Goal: Task Accomplishment & Management: Use online tool/utility

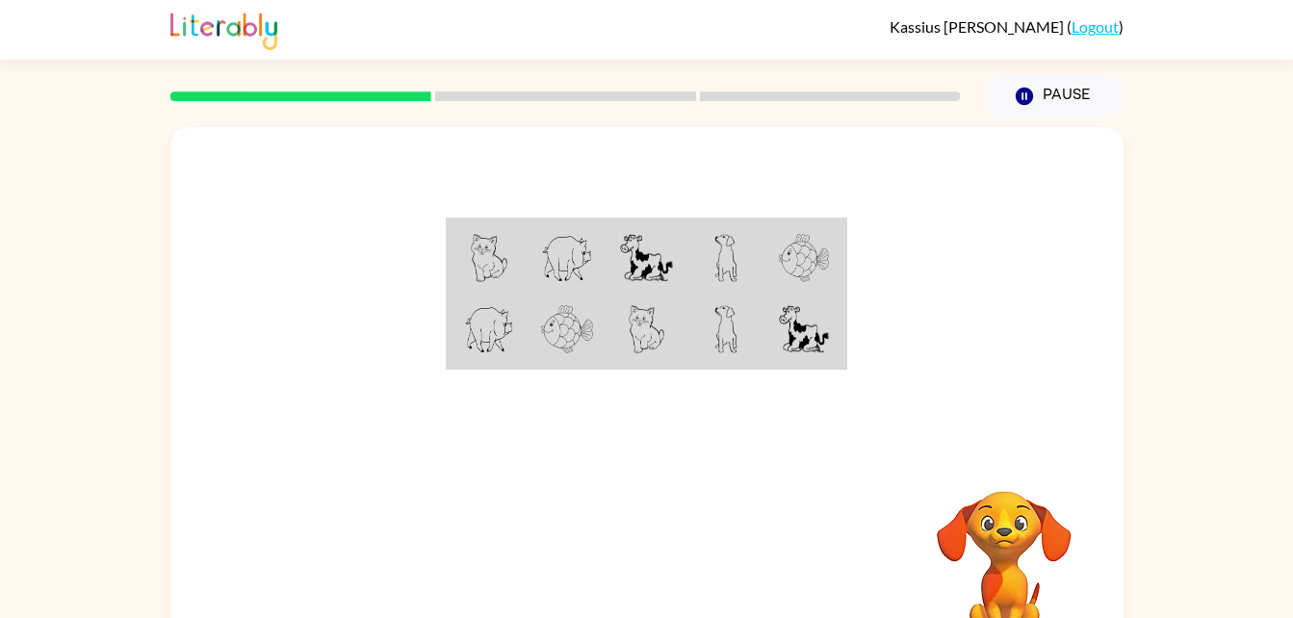
click at [712, 236] on td at bounding box center [726, 258] width 79 height 74
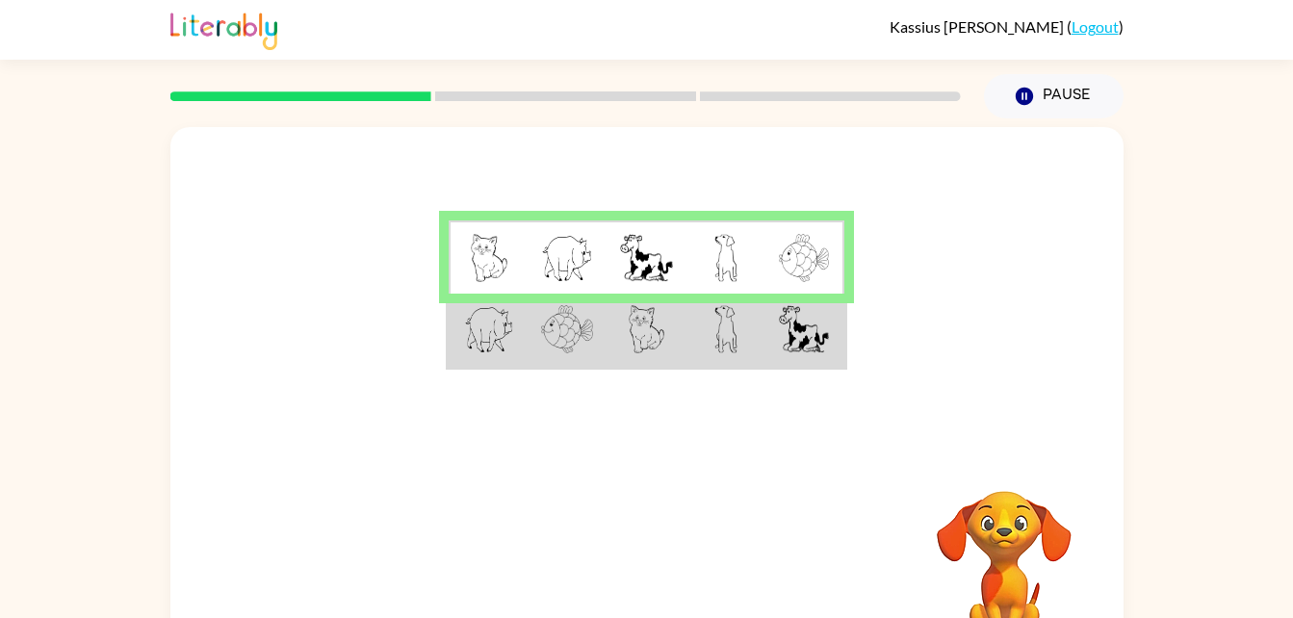
click at [708, 360] on td at bounding box center [726, 331] width 79 height 74
click at [663, 351] on img at bounding box center [647, 329] width 37 height 48
click at [658, 358] on td at bounding box center [646, 331] width 79 height 74
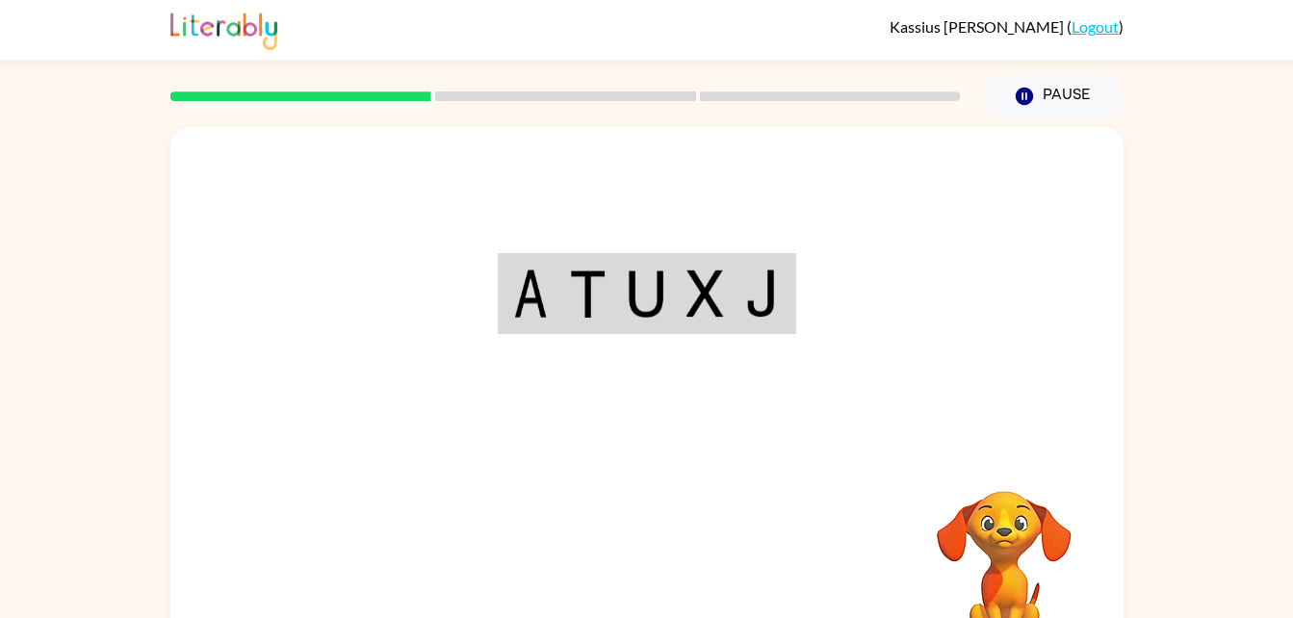
click at [668, 555] on div "Your browser must support playing .mp4 files to use Literably. Please try using…" at bounding box center [646, 402] width 953 height 550
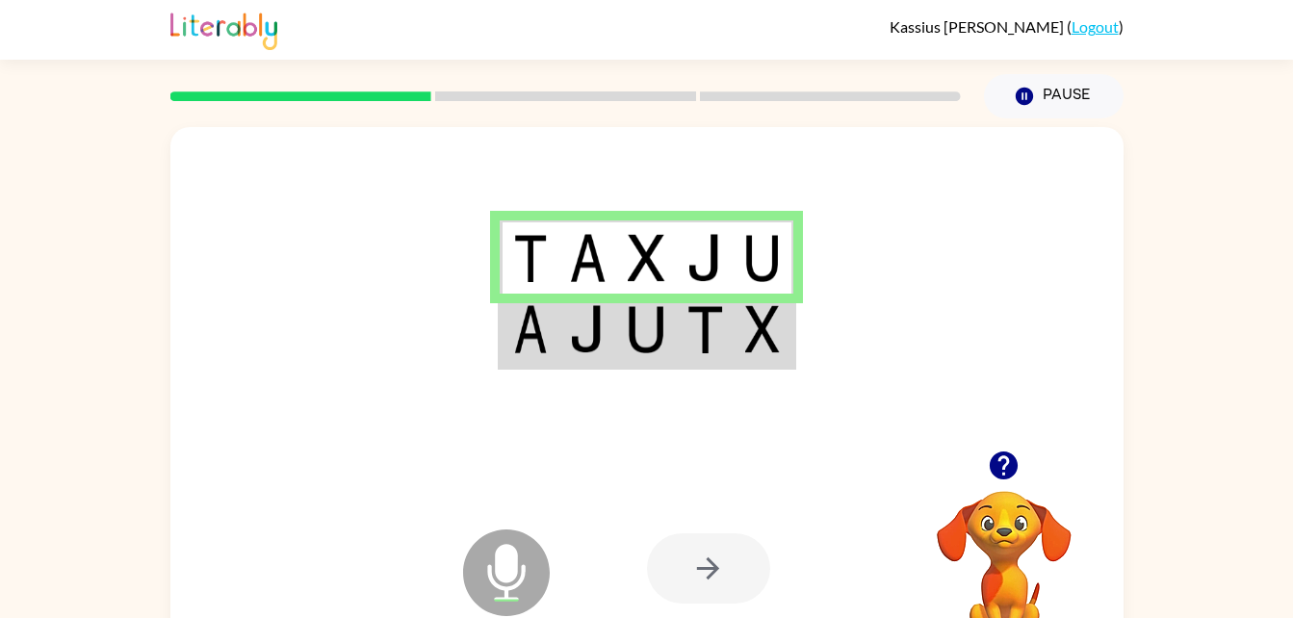
click at [726, 364] on td at bounding box center [705, 331] width 59 height 74
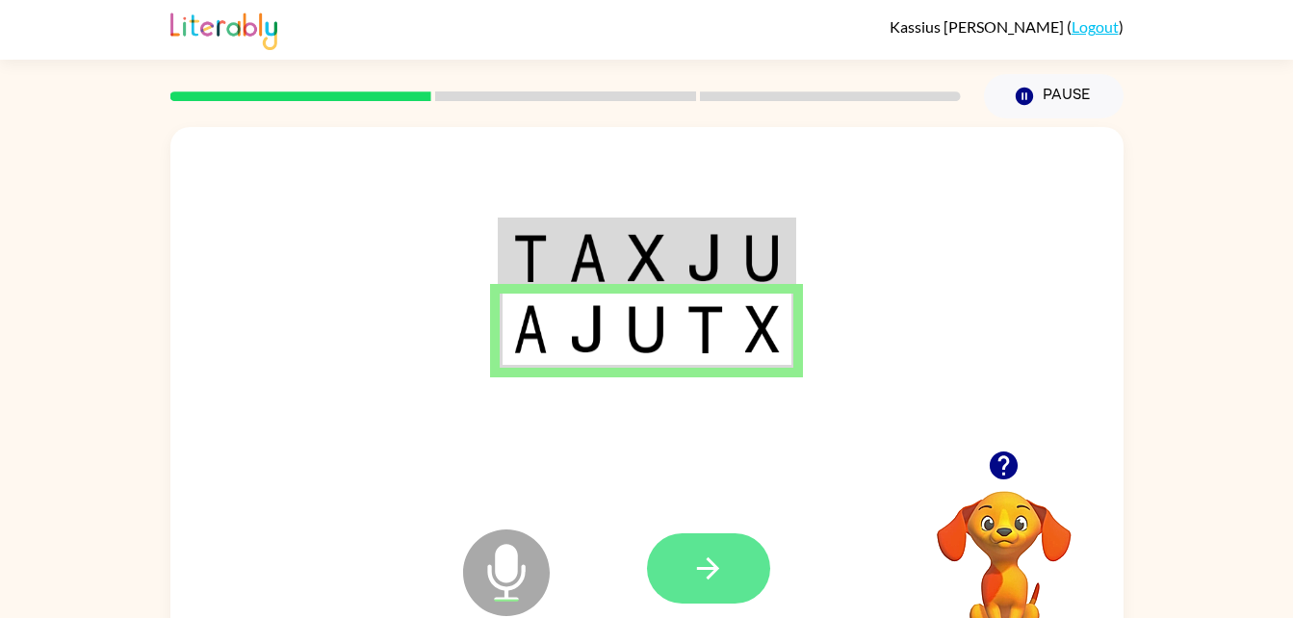
click at [749, 598] on button "button" at bounding box center [708, 568] width 123 height 70
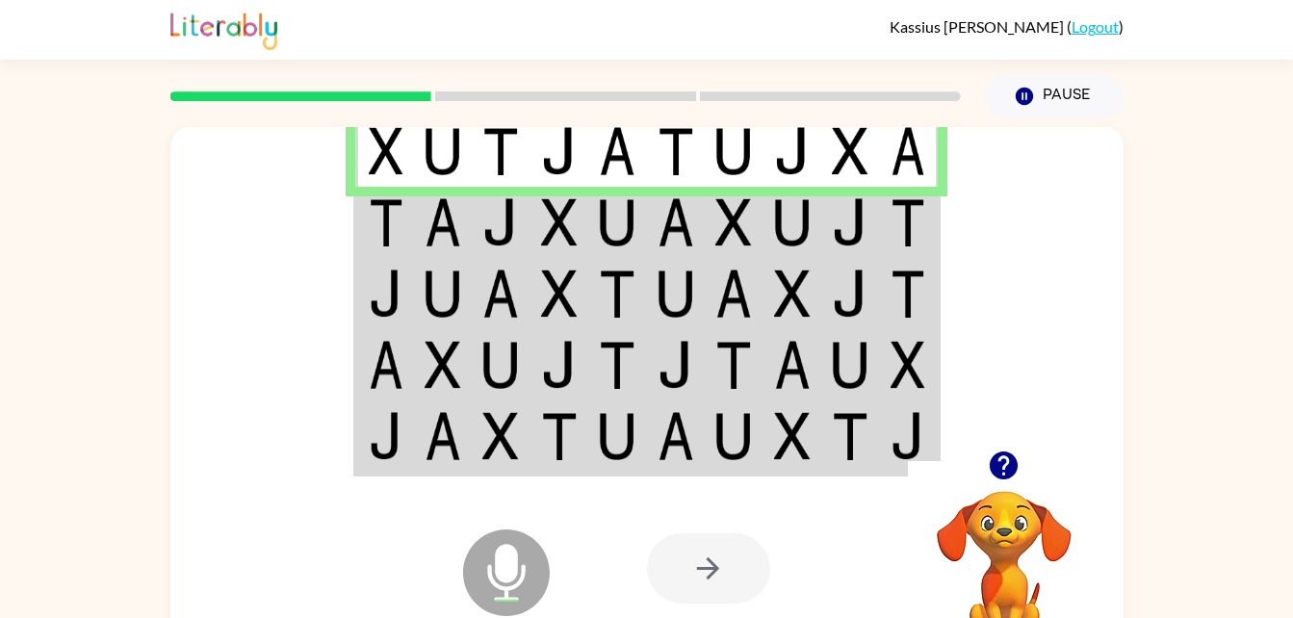
click at [393, 207] on img at bounding box center [386, 222] width 35 height 48
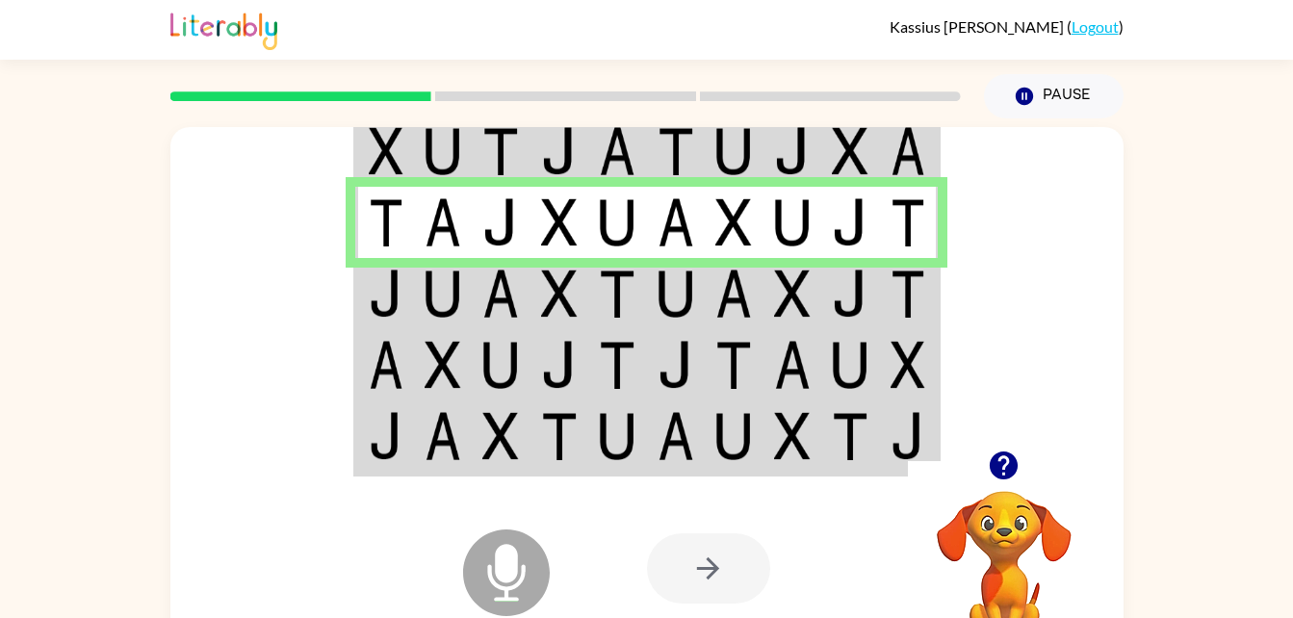
click at [546, 280] on img at bounding box center [559, 294] width 37 height 48
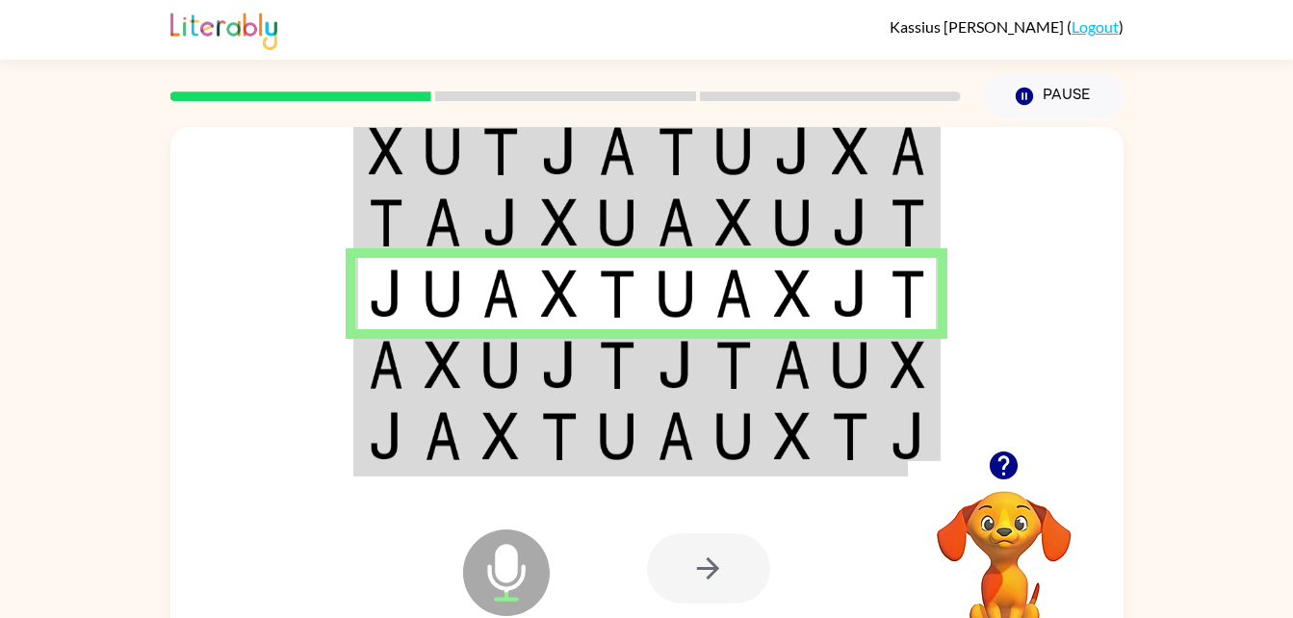
click at [679, 359] on img at bounding box center [676, 365] width 37 height 48
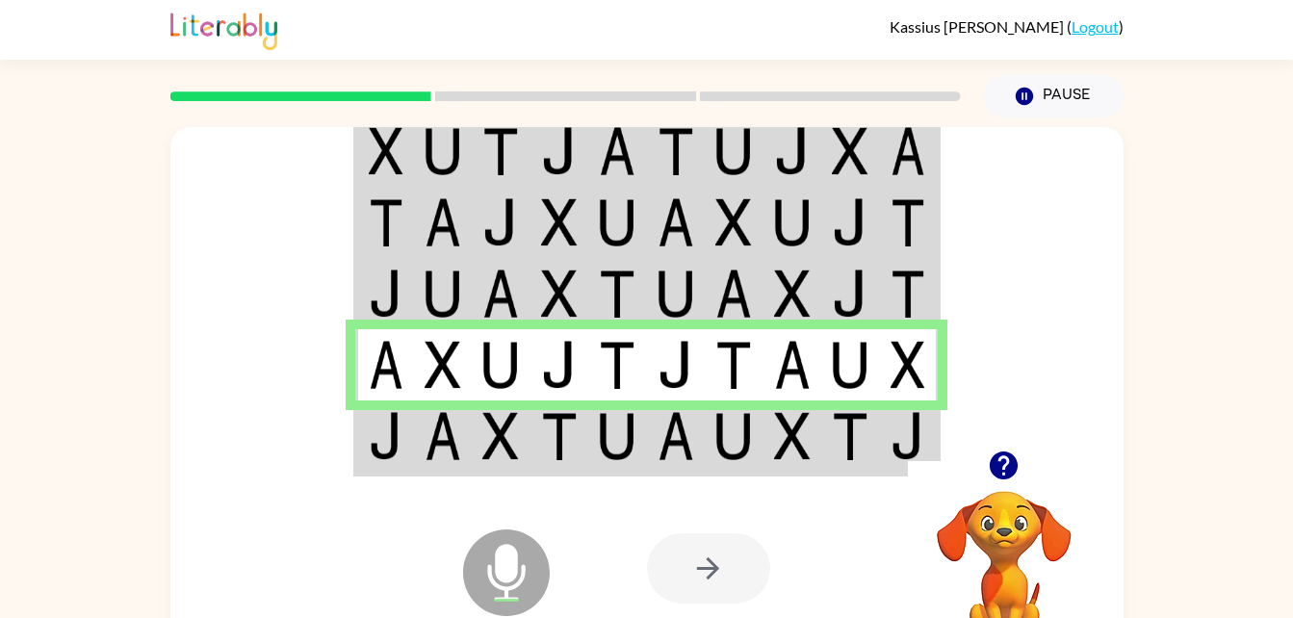
click at [383, 455] on img at bounding box center [386, 436] width 35 height 48
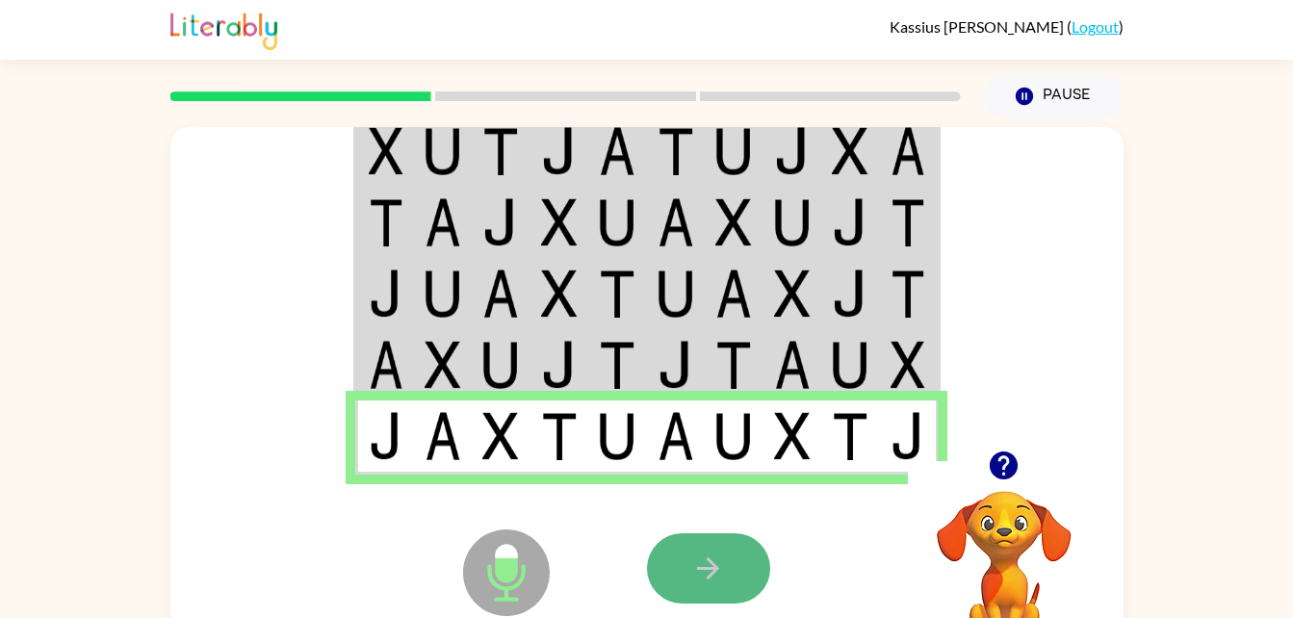
click at [713, 582] on icon "button" at bounding box center [708, 569] width 34 height 34
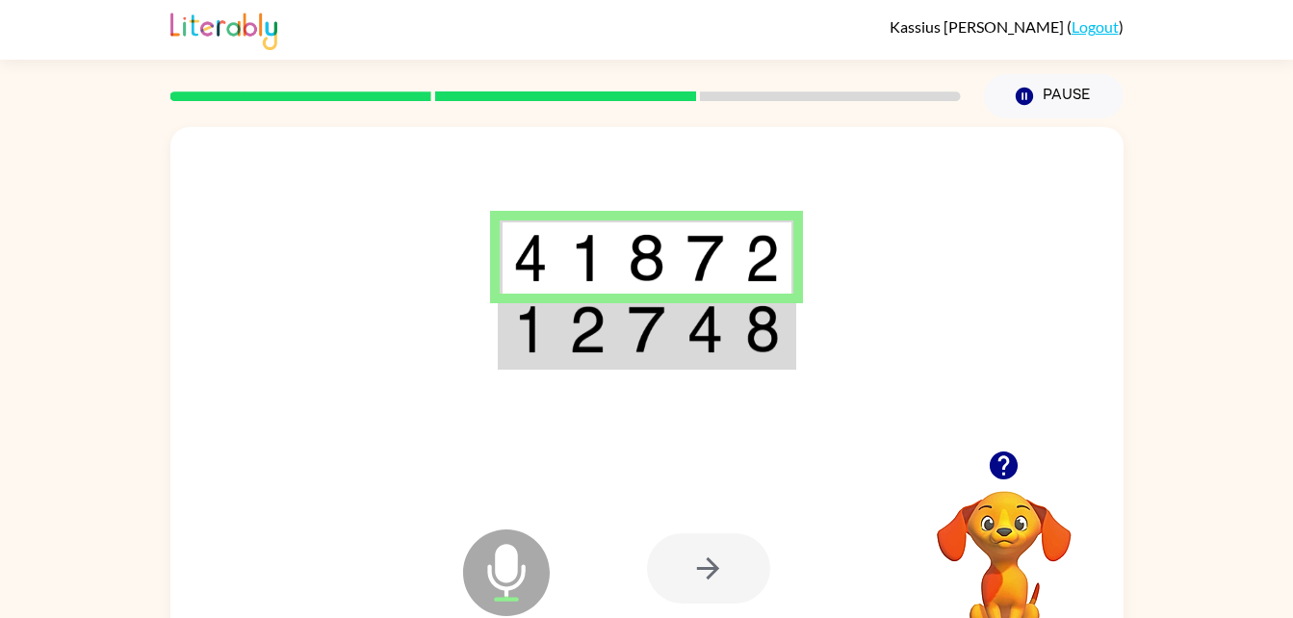
click at [558, 339] on td at bounding box center [529, 331] width 59 height 74
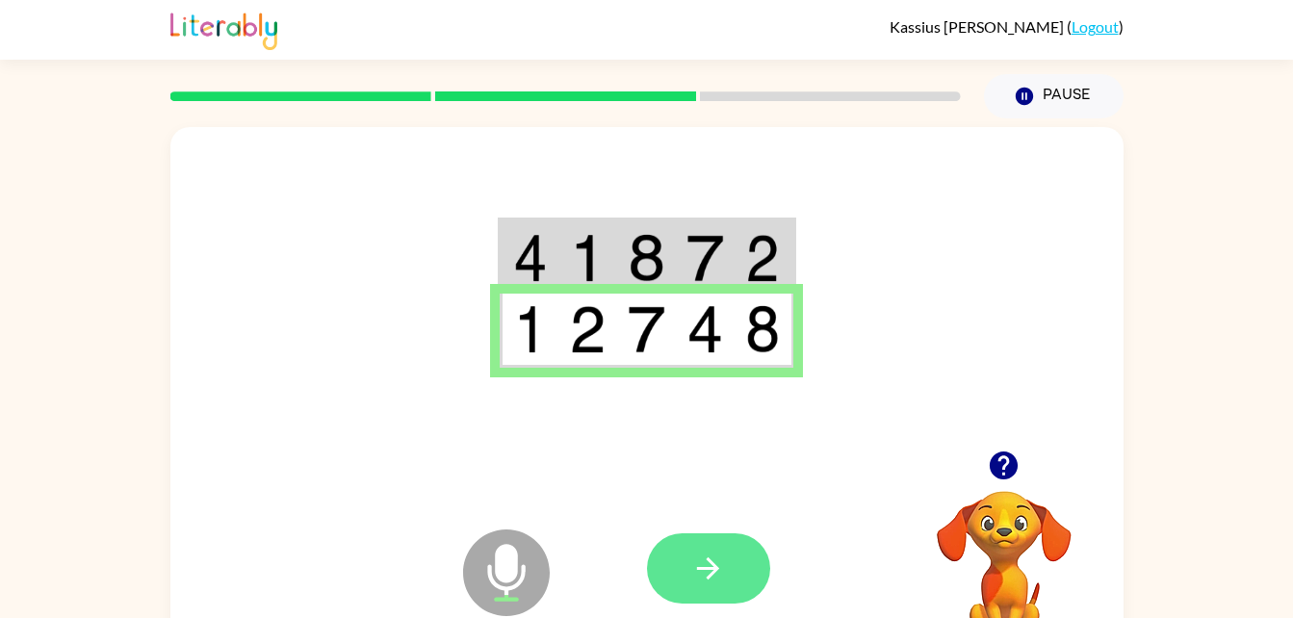
click at [697, 584] on icon "button" at bounding box center [708, 569] width 34 height 34
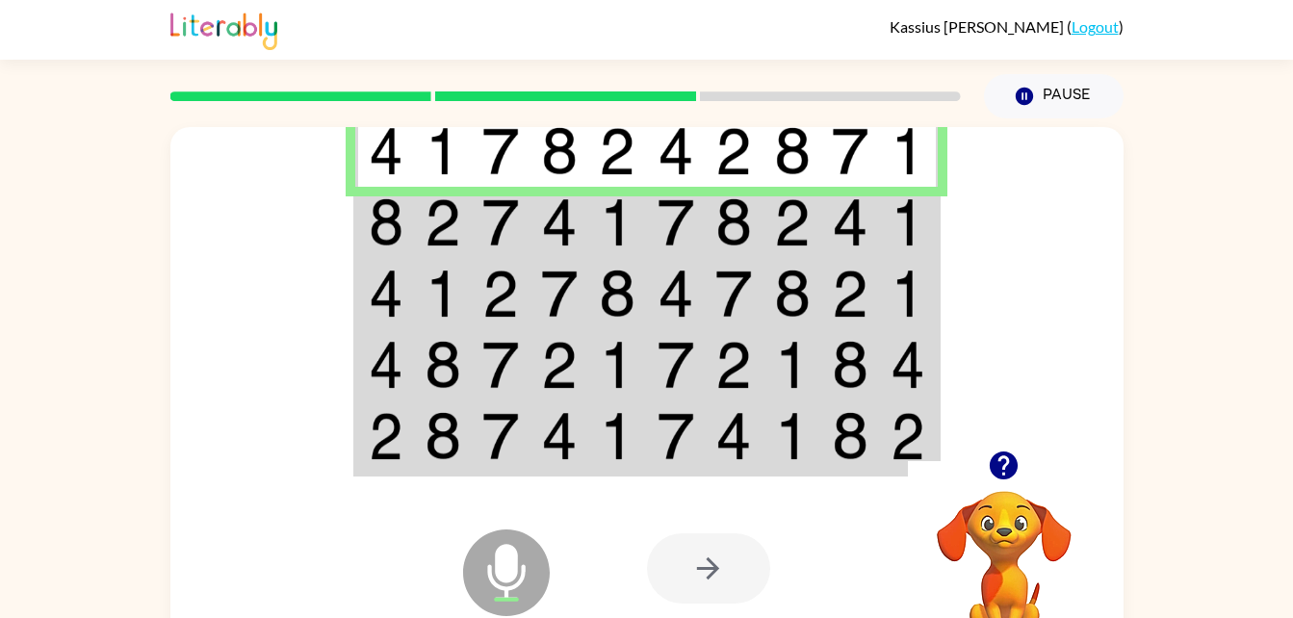
click at [543, 211] on img at bounding box center [559, 222] width 37 height 48
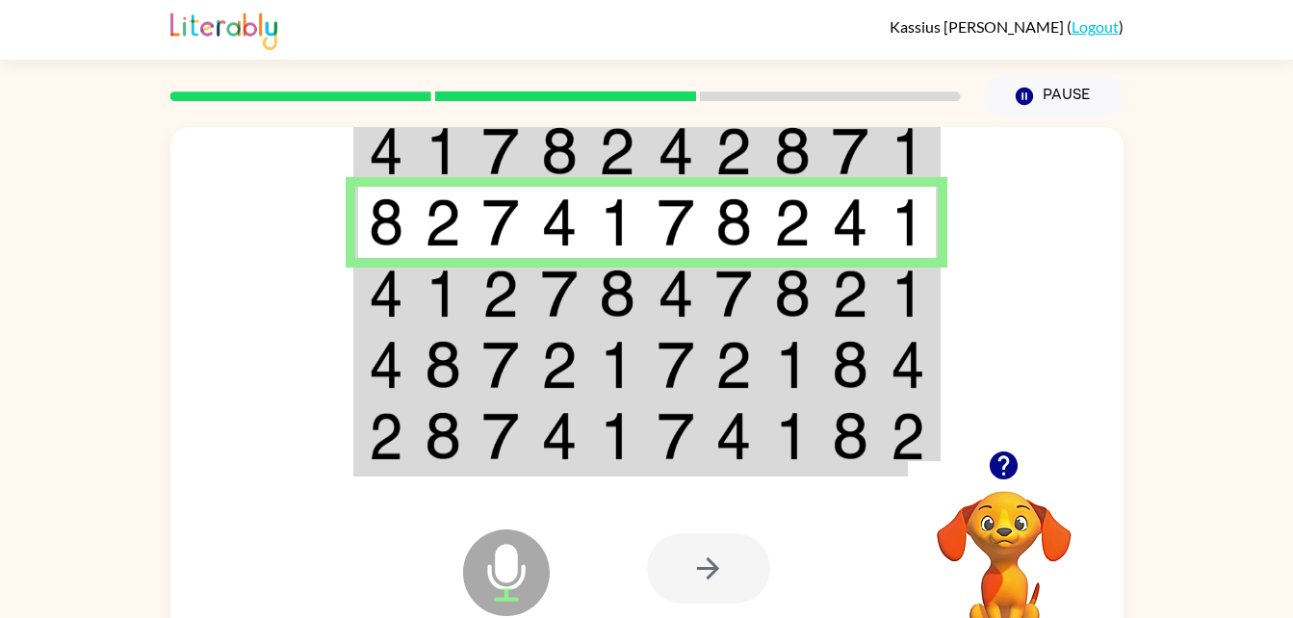
click at [526, 290] on td at bounding box center [501, 293] width 59 height 71
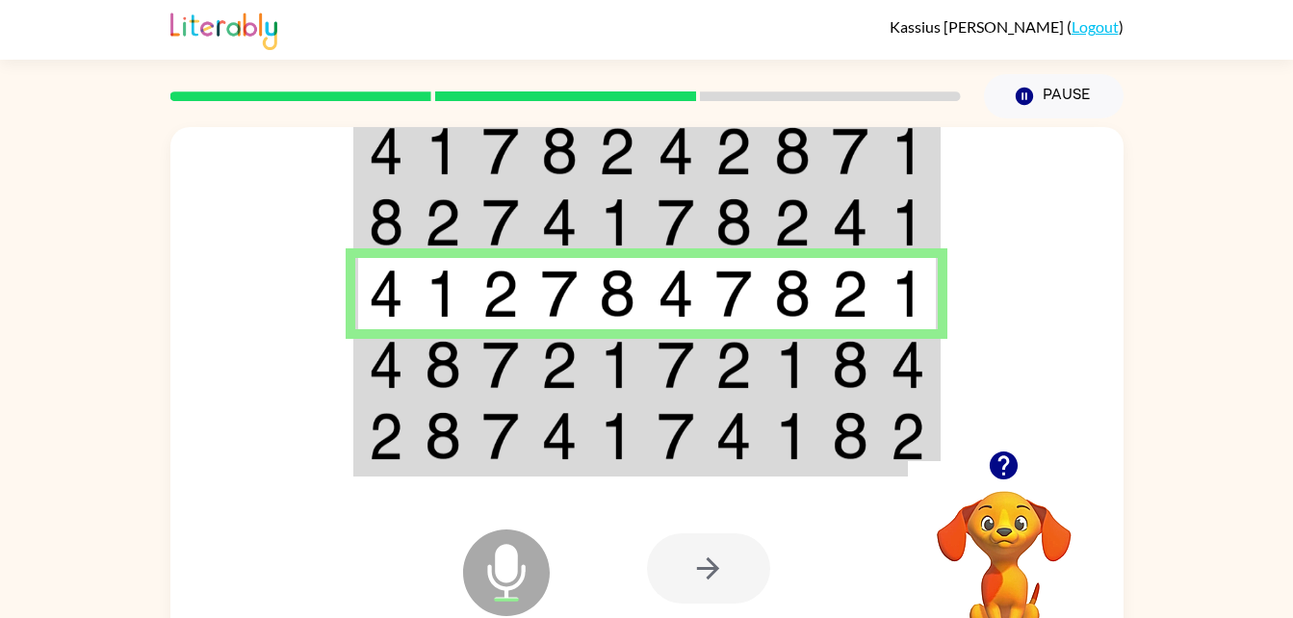
click at [508, 363] on img at bounding box center [500, 365] width 37 height 48
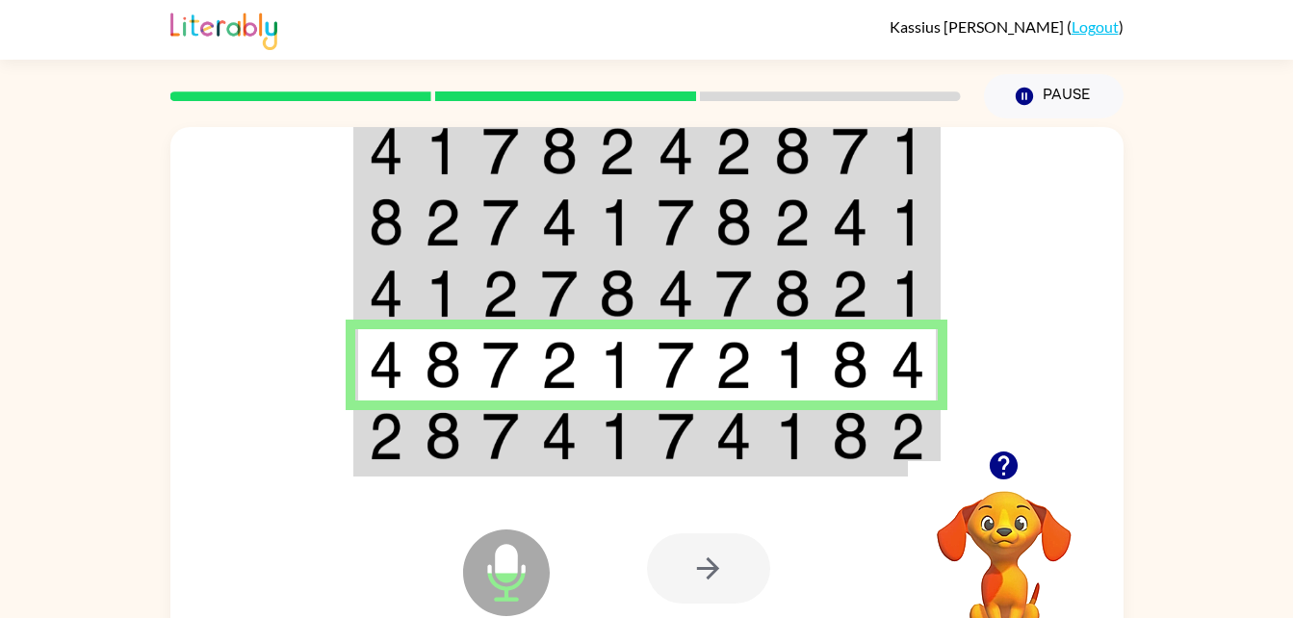
click at [585, 478] on div "Microphone The Microphone is here when it is your turn to talk Your browser mus…" at bounding box center [646, 568] width 953 height 217
click at [573, 454] on img at bounding box center [559, 436] width 37 height 48
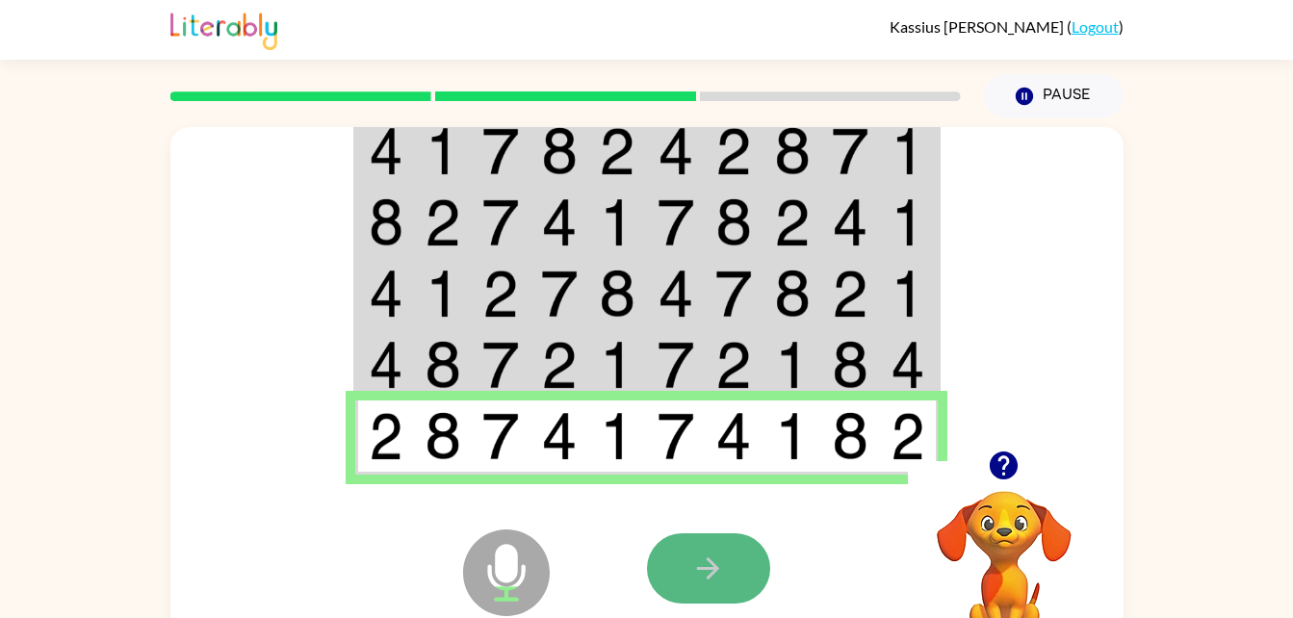
click at [679, 556] on button "button" at bounding box center [708, 568] width 123 height 70
